Goal: Information Seeking & Learning: Find specific fact

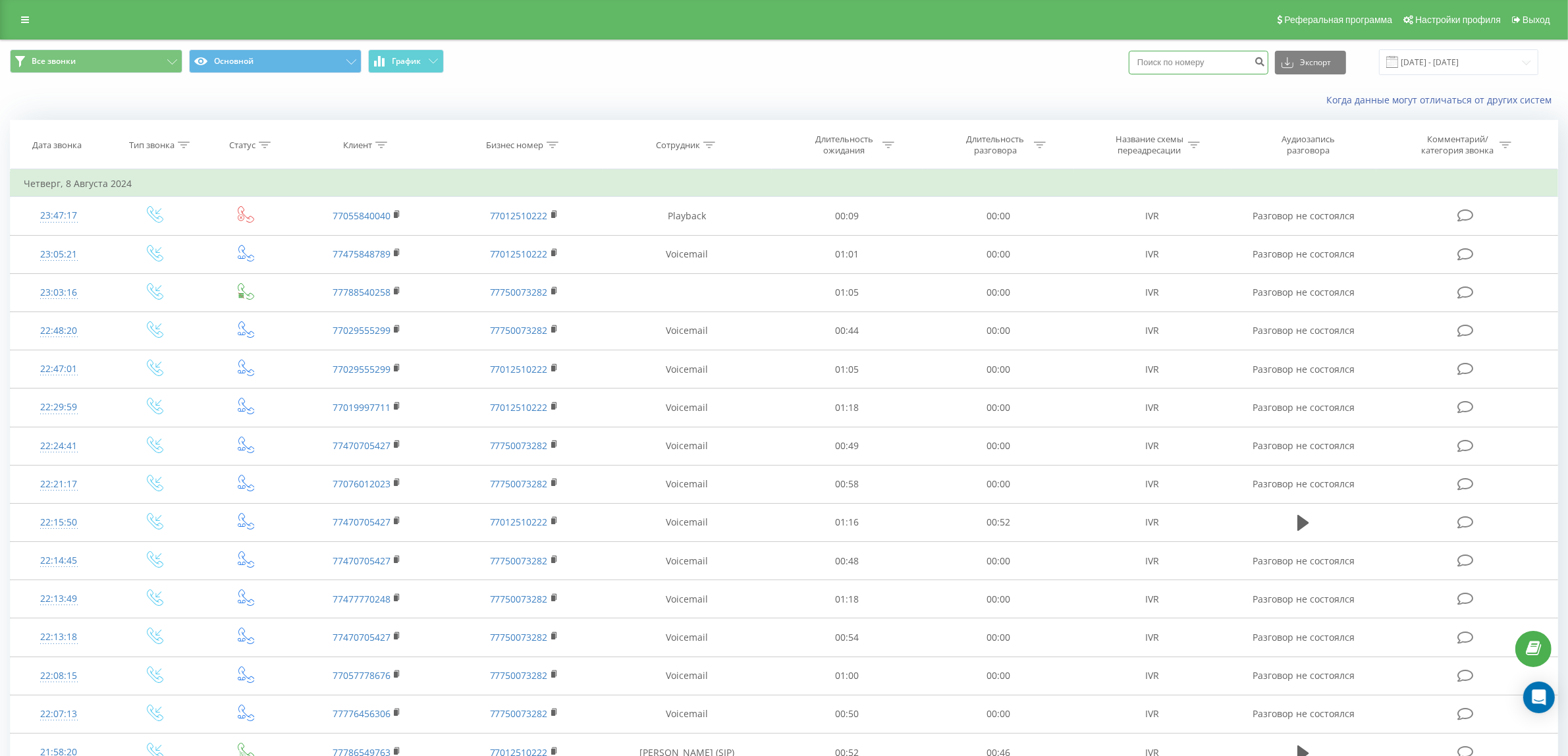
click at [1204, 60] on input at bounding box center [1198, 62] width 139 height 24
click at [1176, 66] on input at bounding box center [1198, 62] width 139 height 24
click at [1236, 68] on input at bounding box center [1198, 62] width 139 height 24
type input "0740"
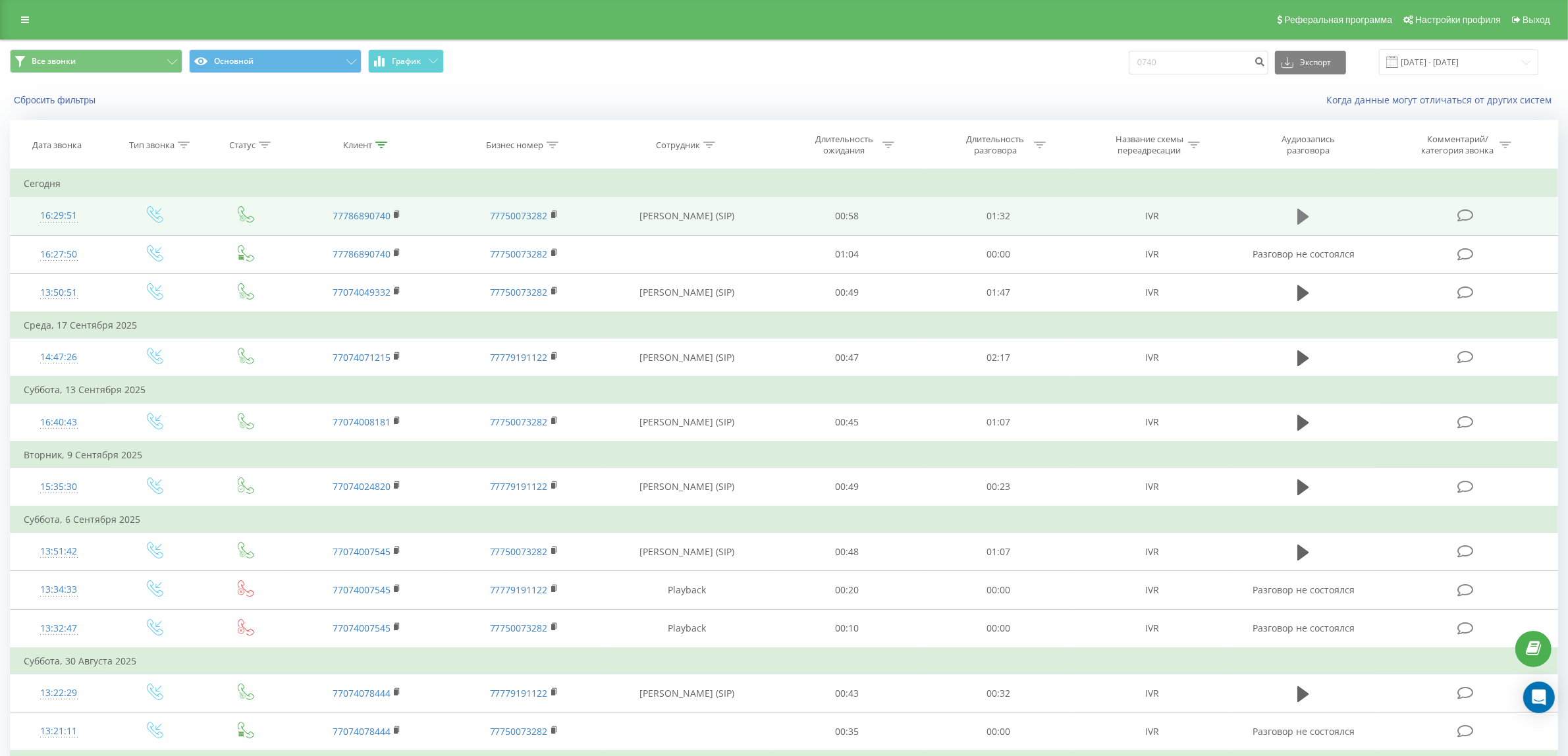
click at [1306, 217] on icon at bounding box center [1302, 216] width 12 height 16
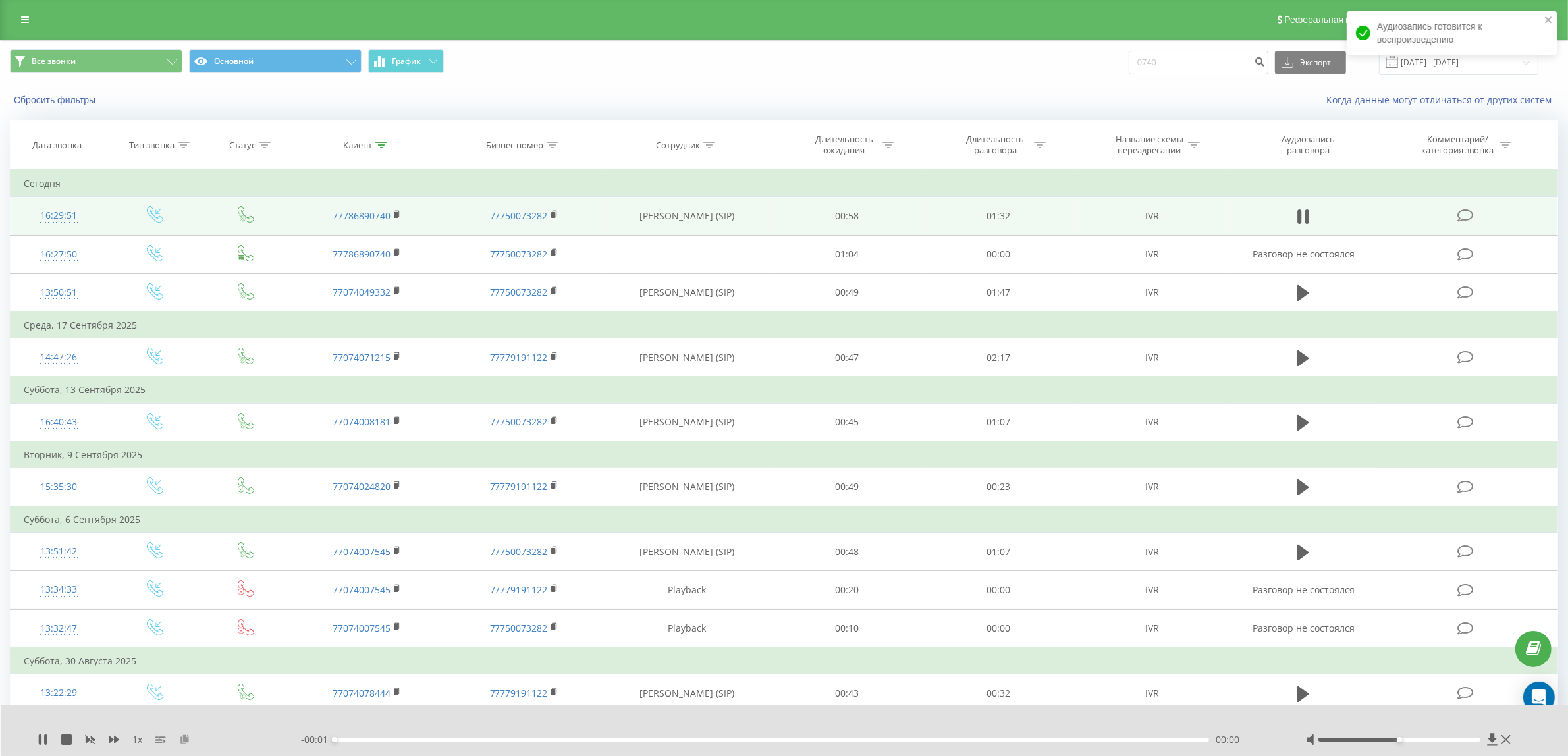
click at [182, 741] on icon at bounding box center [184, 739] width 11 height 9
click at [40, 737] on icon at bounding box center [40, 739] width 3 height 10
click at [182, 739] on icon at bounding box center [184, 739] width 11 height 9
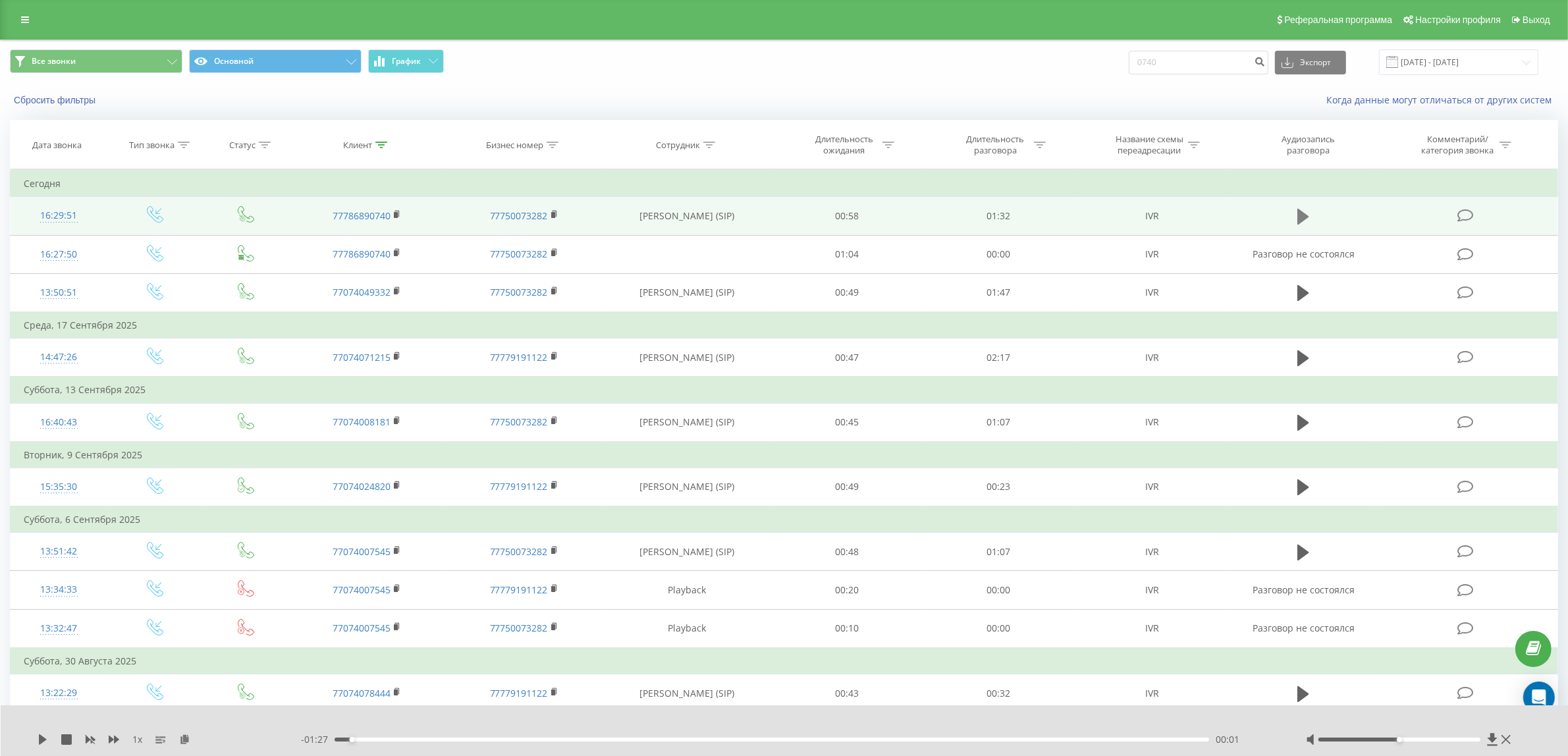
click at [1305, 213] on icon at bounding box center [1302, 216] width 12 height 19
